Goal: Register for event/course

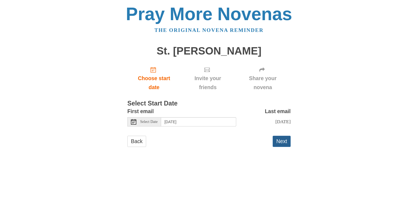
click at [282, 143] on button "Next" at bounding box center [282, 140] width 18 height 11
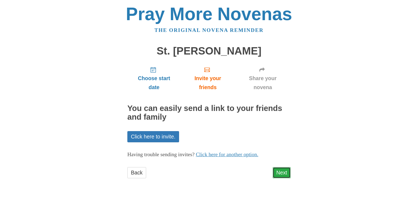
click at [281, 177] on link "Next" at bounding box center [282, 172] width 18 height 11
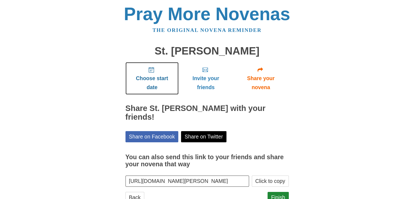
click at [152, 74] on span "Choose start date" at bounding box center [152, 83] width 42 height 18
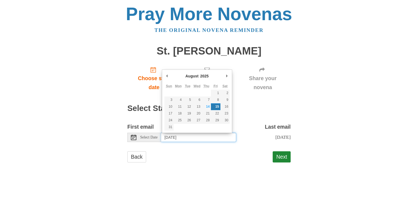
click at [171, 134] on input "[DATE]" at bounding box center [198, 136] width 75 height 9
type input "[DATE]"
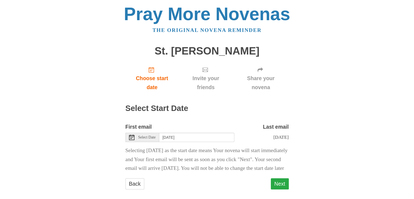
click at [276, 189] on button "Next" at bounding box center [280, 183] width 18 height 11
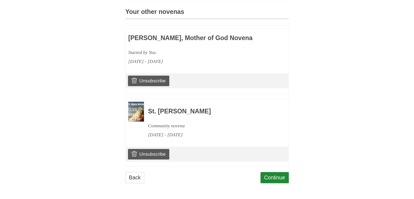
scroll to position [243, 0]
click at [268, 178] on link "Continue" at bounding box center [274, 177] width 28 height 11
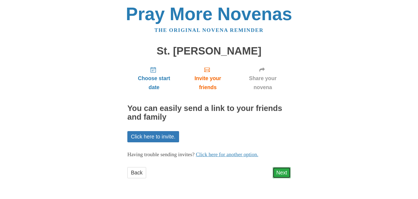
click at [276, 174] on link "Next" at bounding box center [282, 172] width 18 height 11
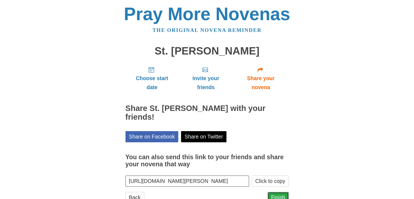
click at [277, 196] on link "Finish" at bounding box center [277, 196] width 21 height 11
